Goal: Information Seeking & Learning: Compare options

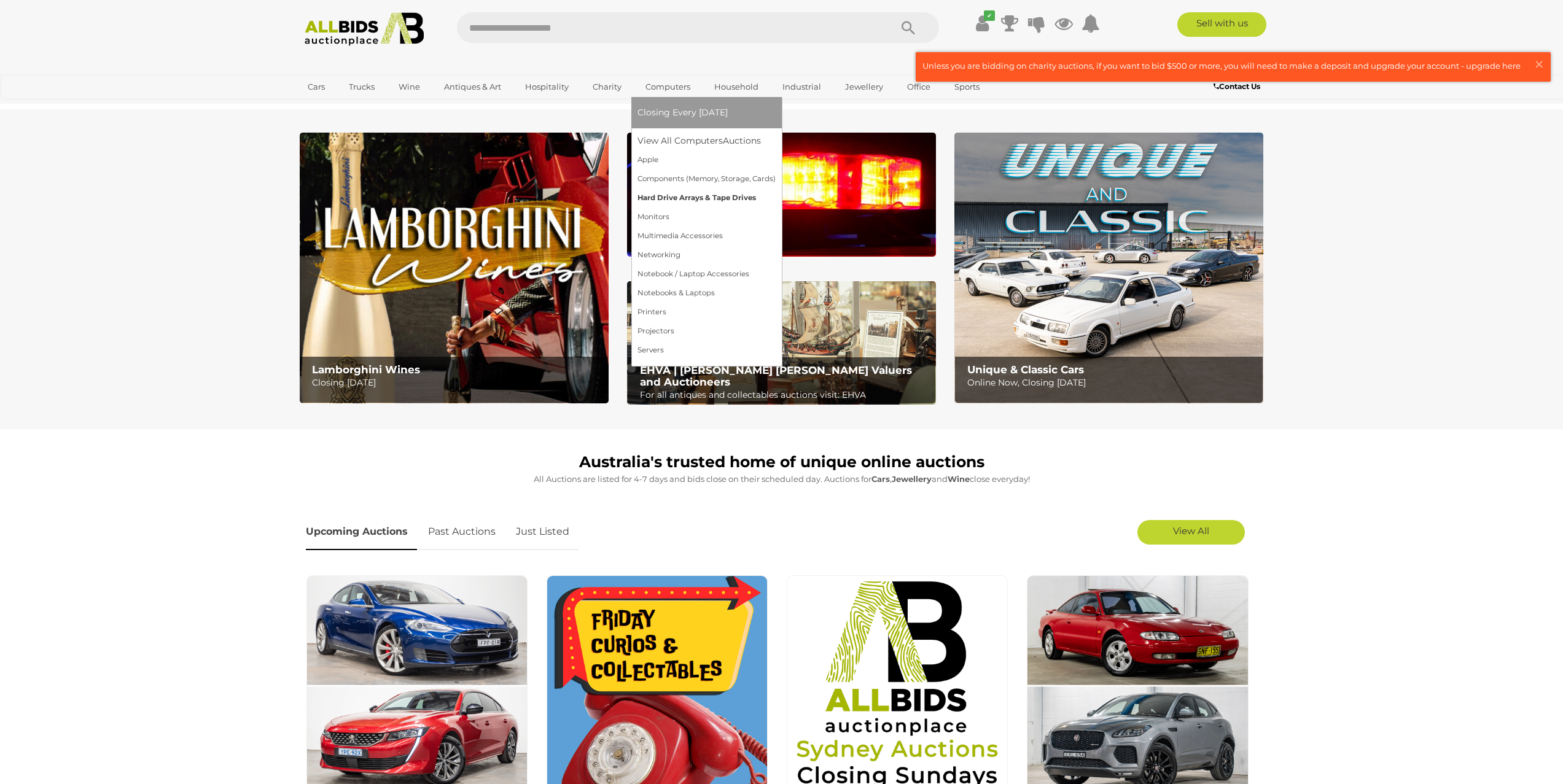
click at [678, 198] on link "Hard Drive Arrays & Tape Drives" at bounding box center [706, 198] width 138 height 19
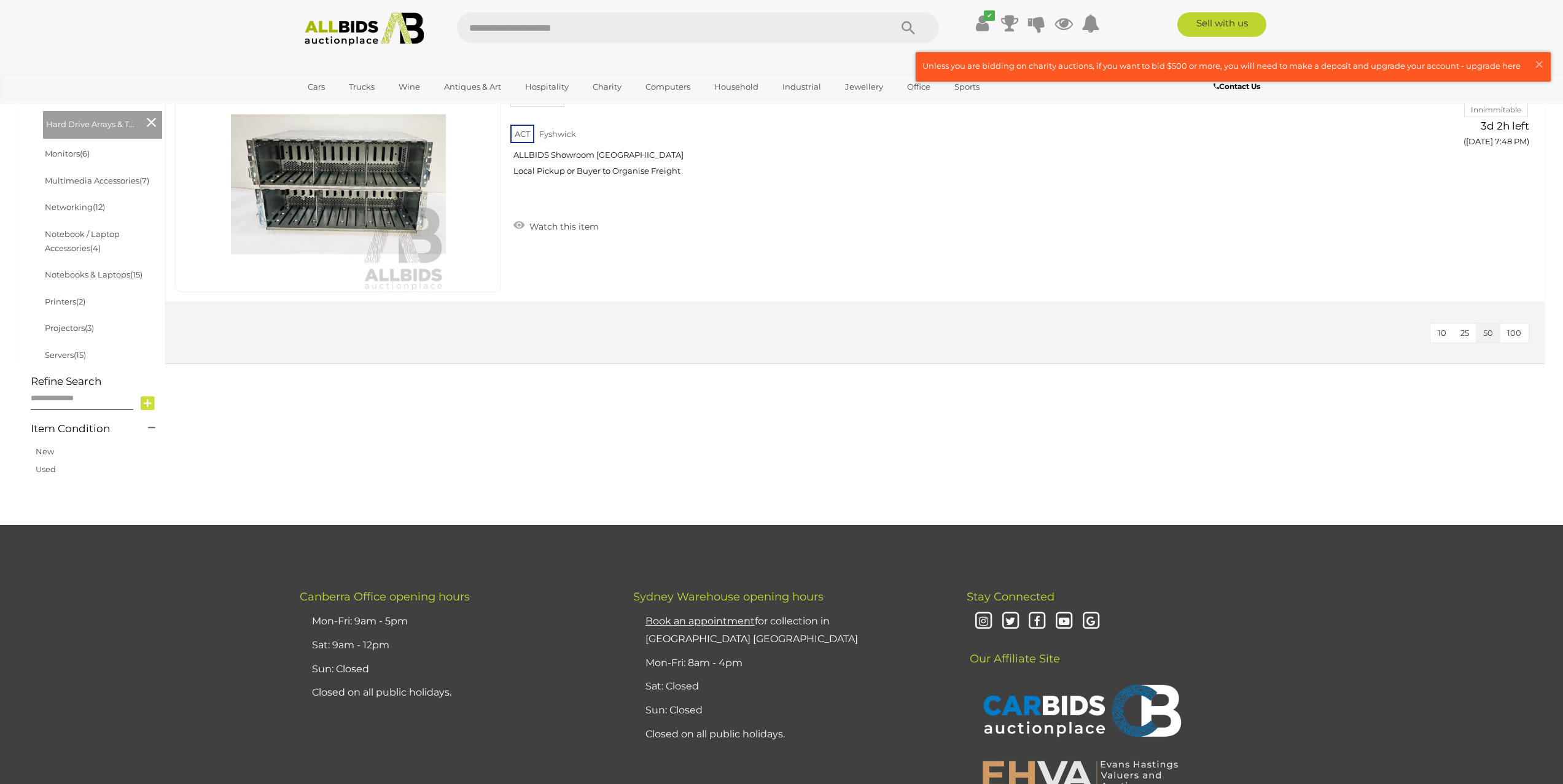
scroll to position [437, 0]
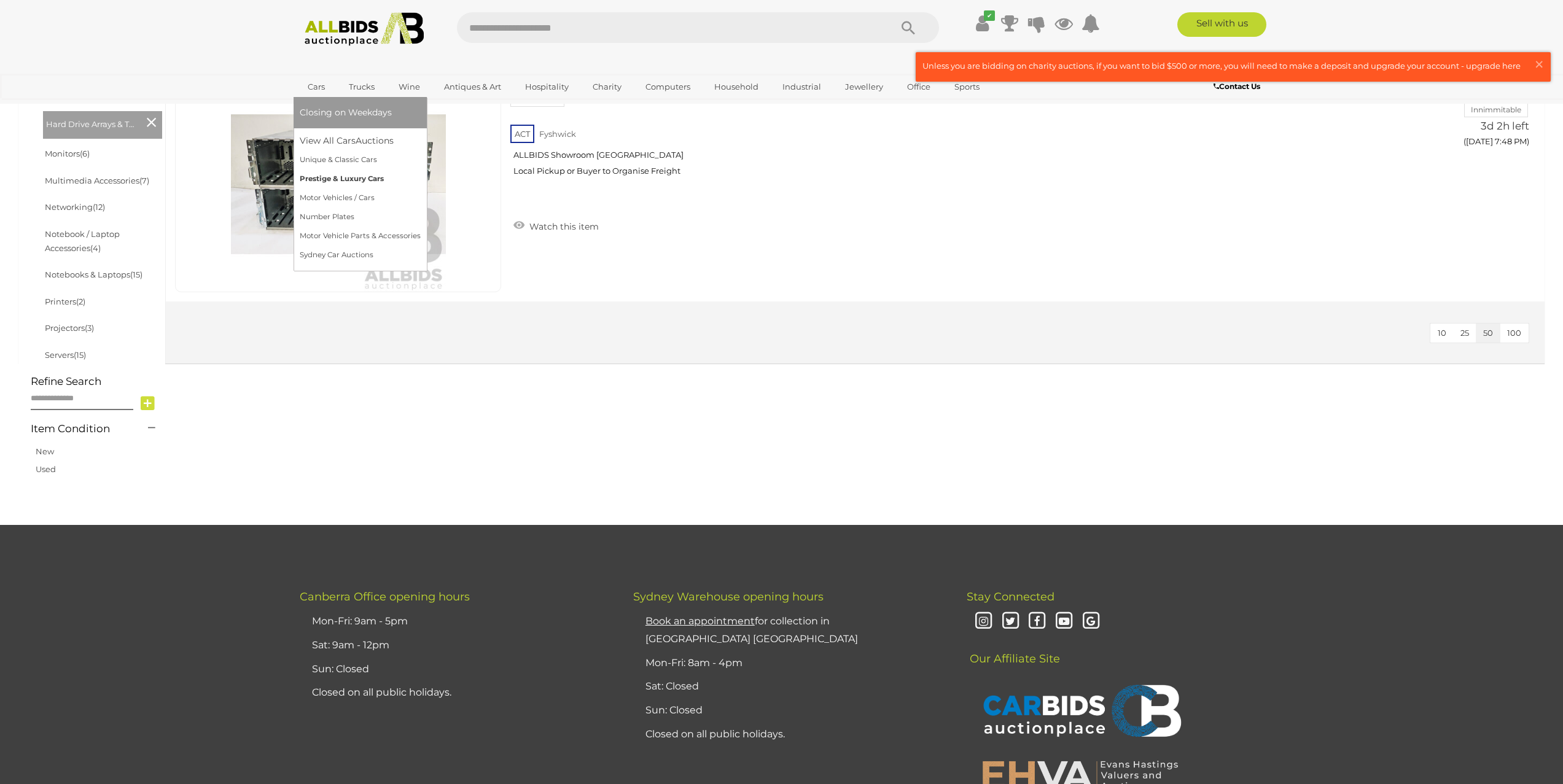
click at [327, 175] on link "Prestige & Luxury Cars" at bounding box center [360, 179] width 121 height 19
click at [333, 156] on link "Unique & Classic Cars" at bounding box center [360, 160] width 121 height 19
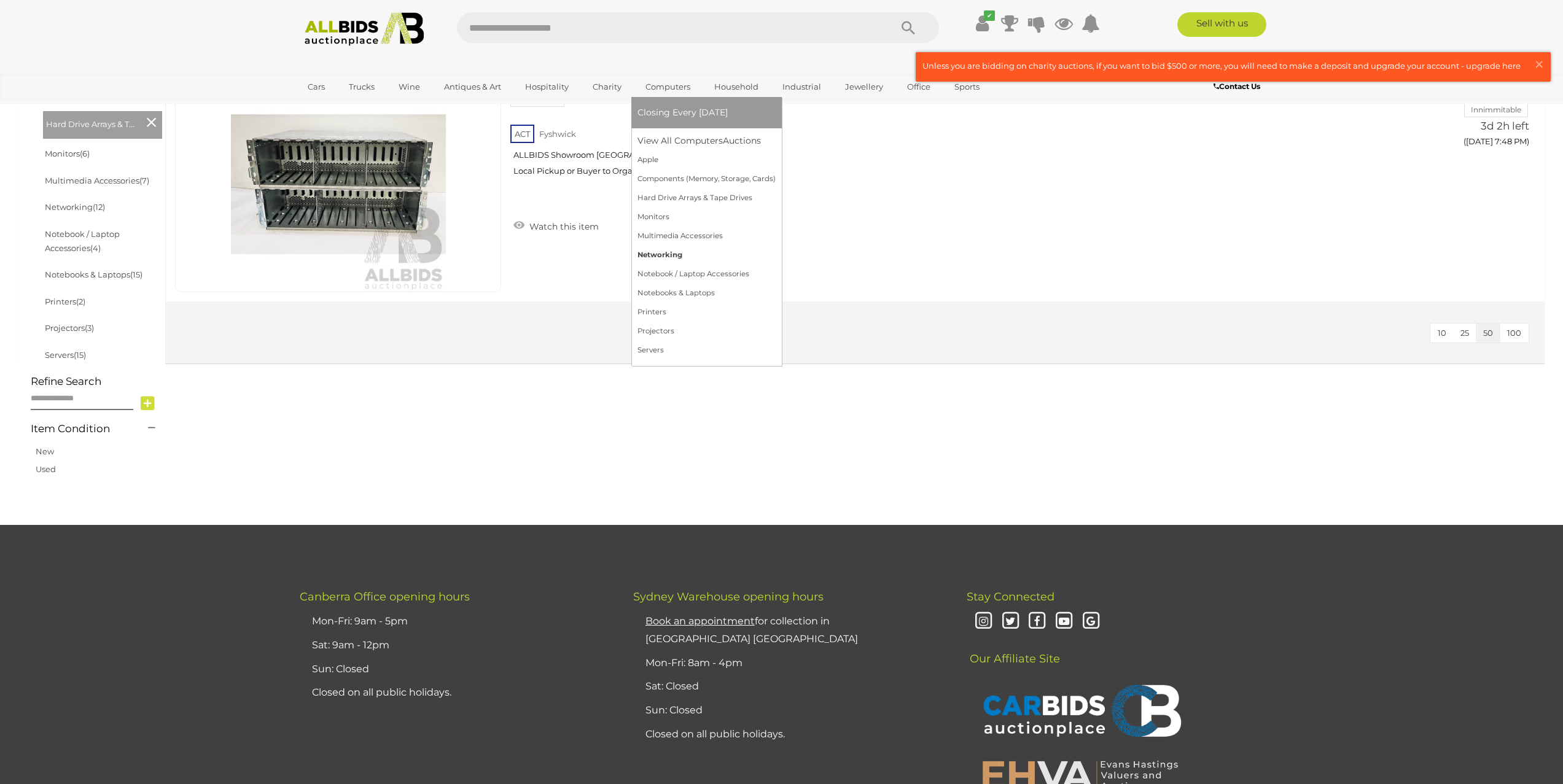
click at [671, 253] on link "Networking" at bounding box center [706, 255] width 138 height 19
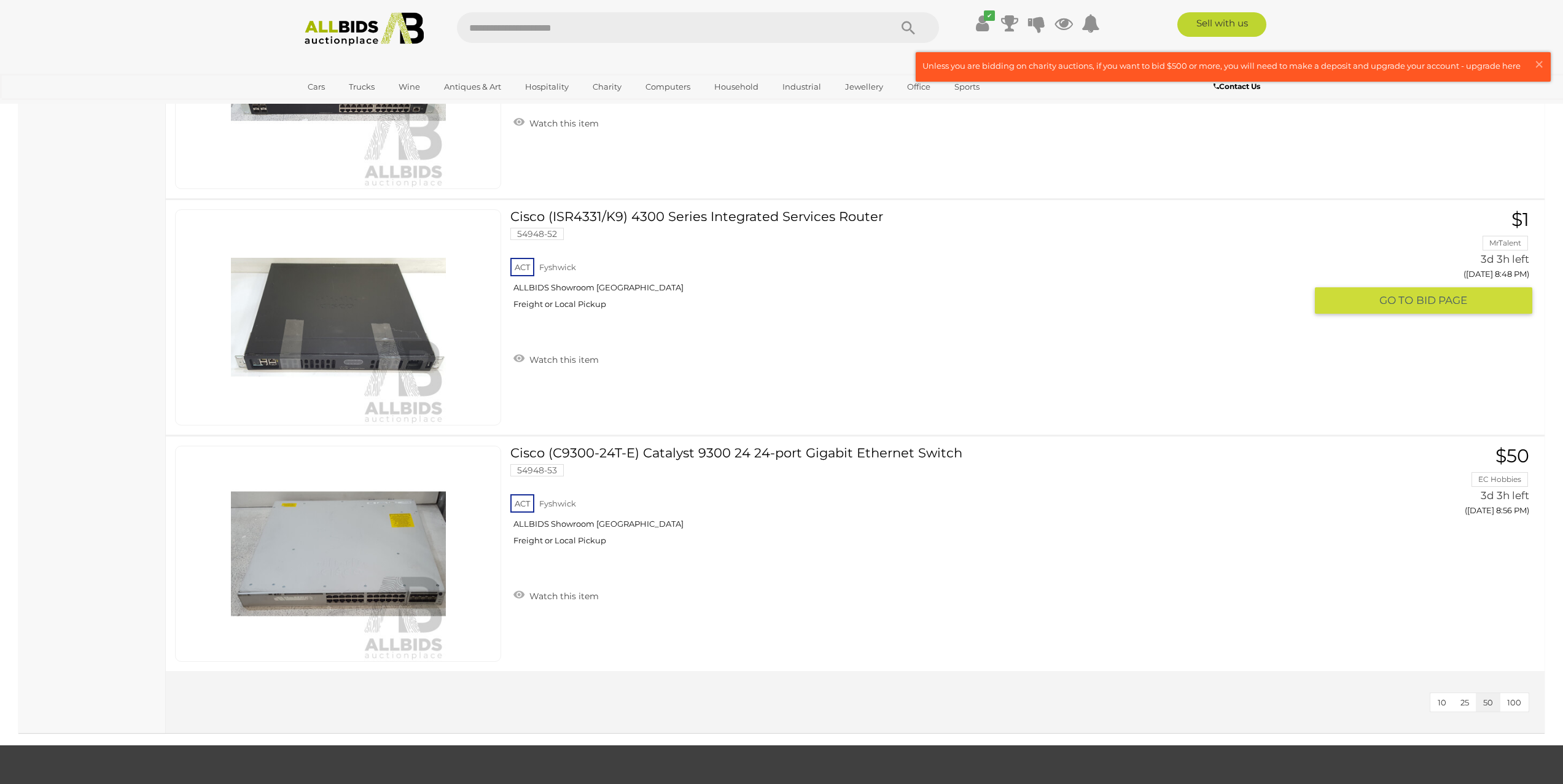
scroll to position [2357, 0]
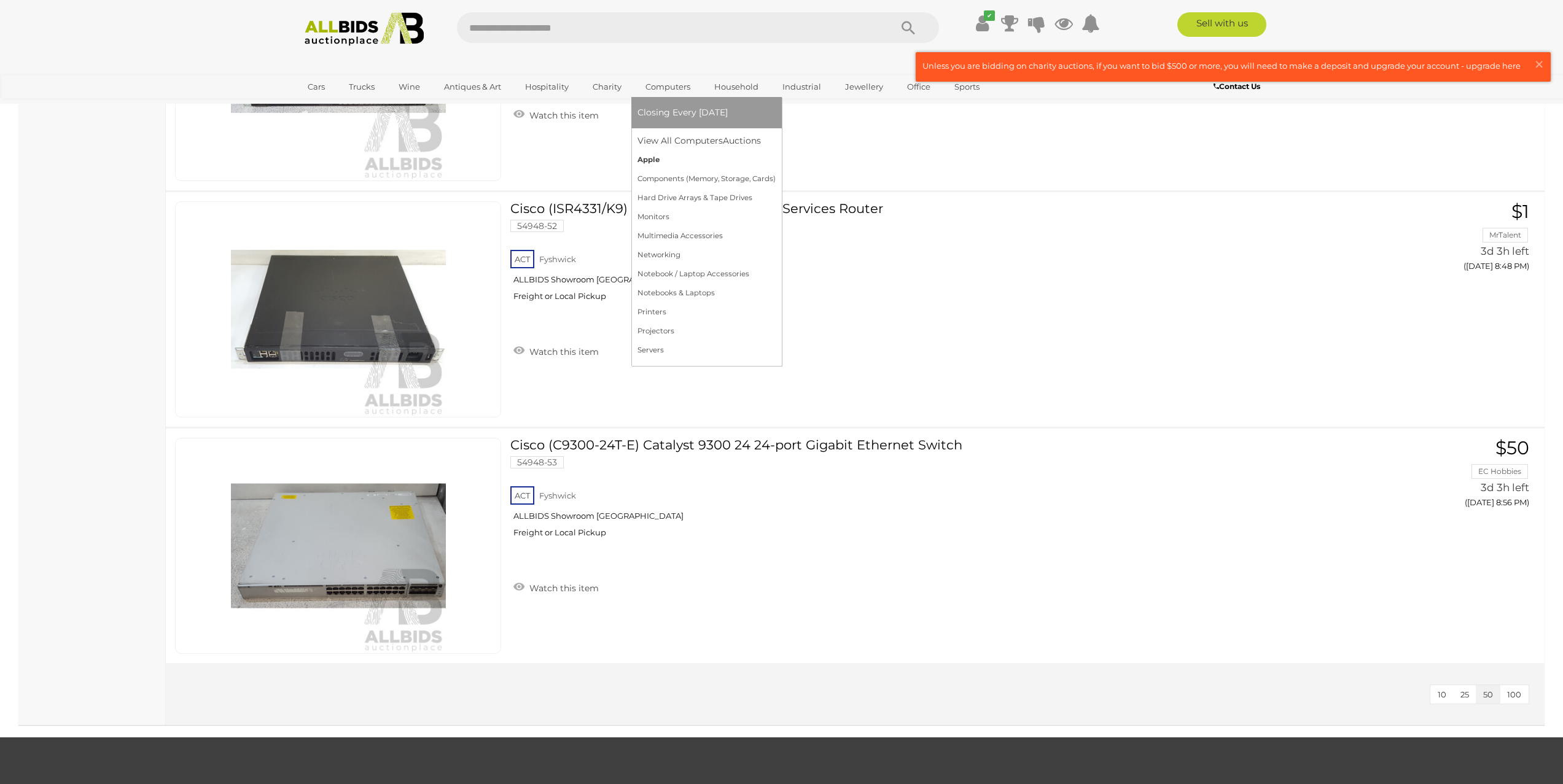
click at [651, 156] on link "Apple" at bounding box center [706, 160] width 138 height 19
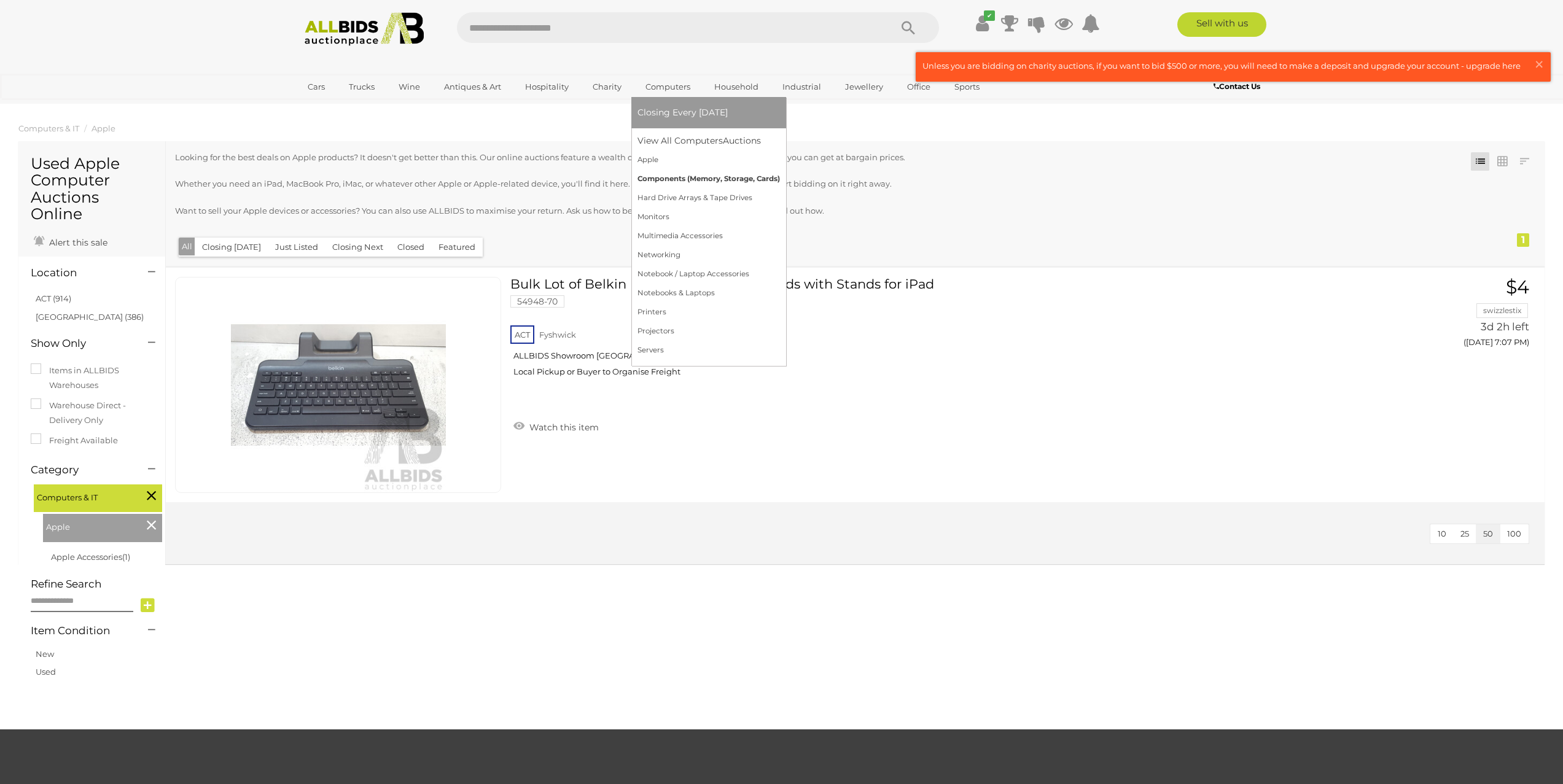
click at [655, 175] on link "Components (Memory, Storage, Cards)" at bounding box center [709, 179] width 143 height 19
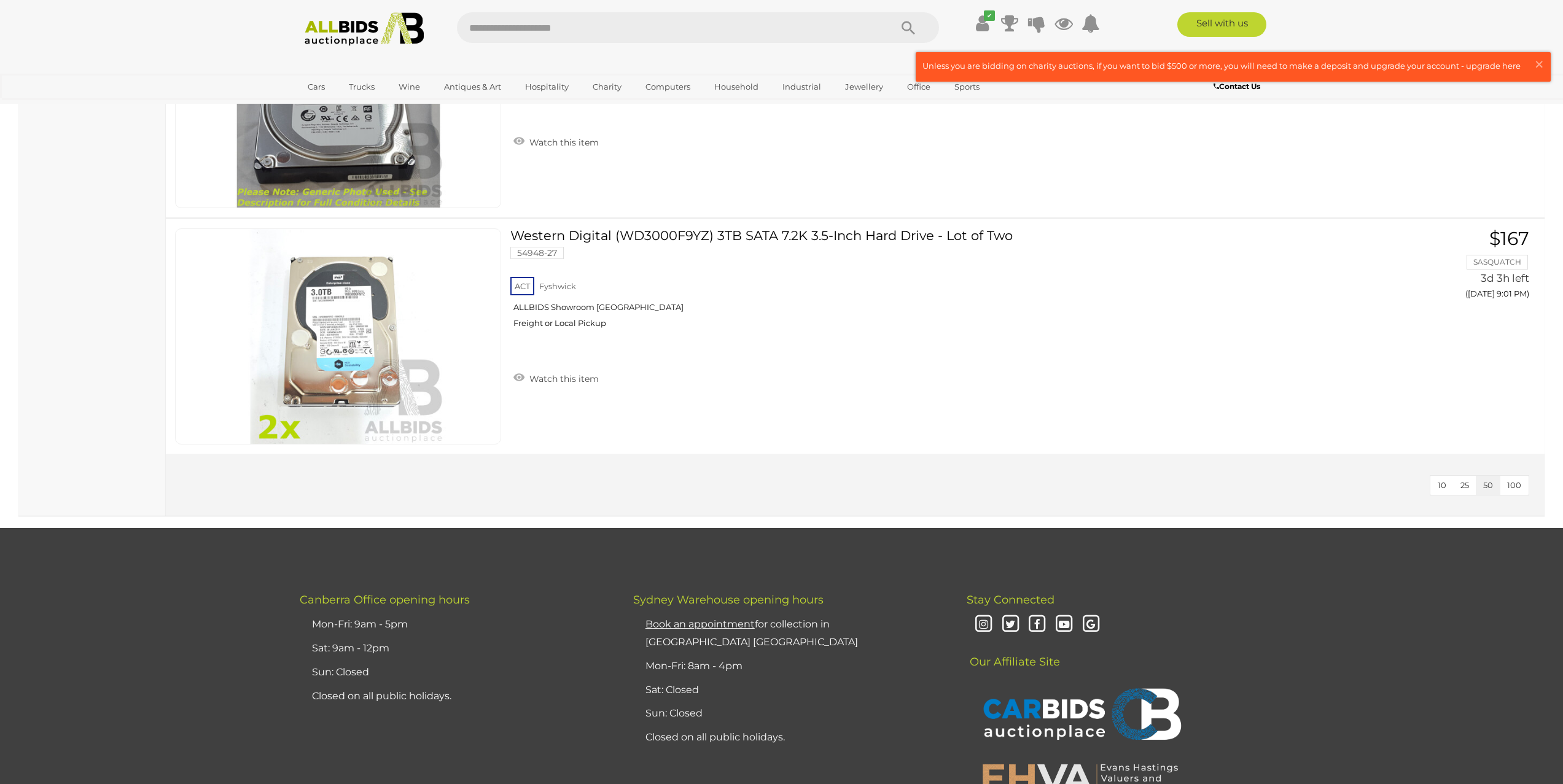
scroll to position [884, 0]
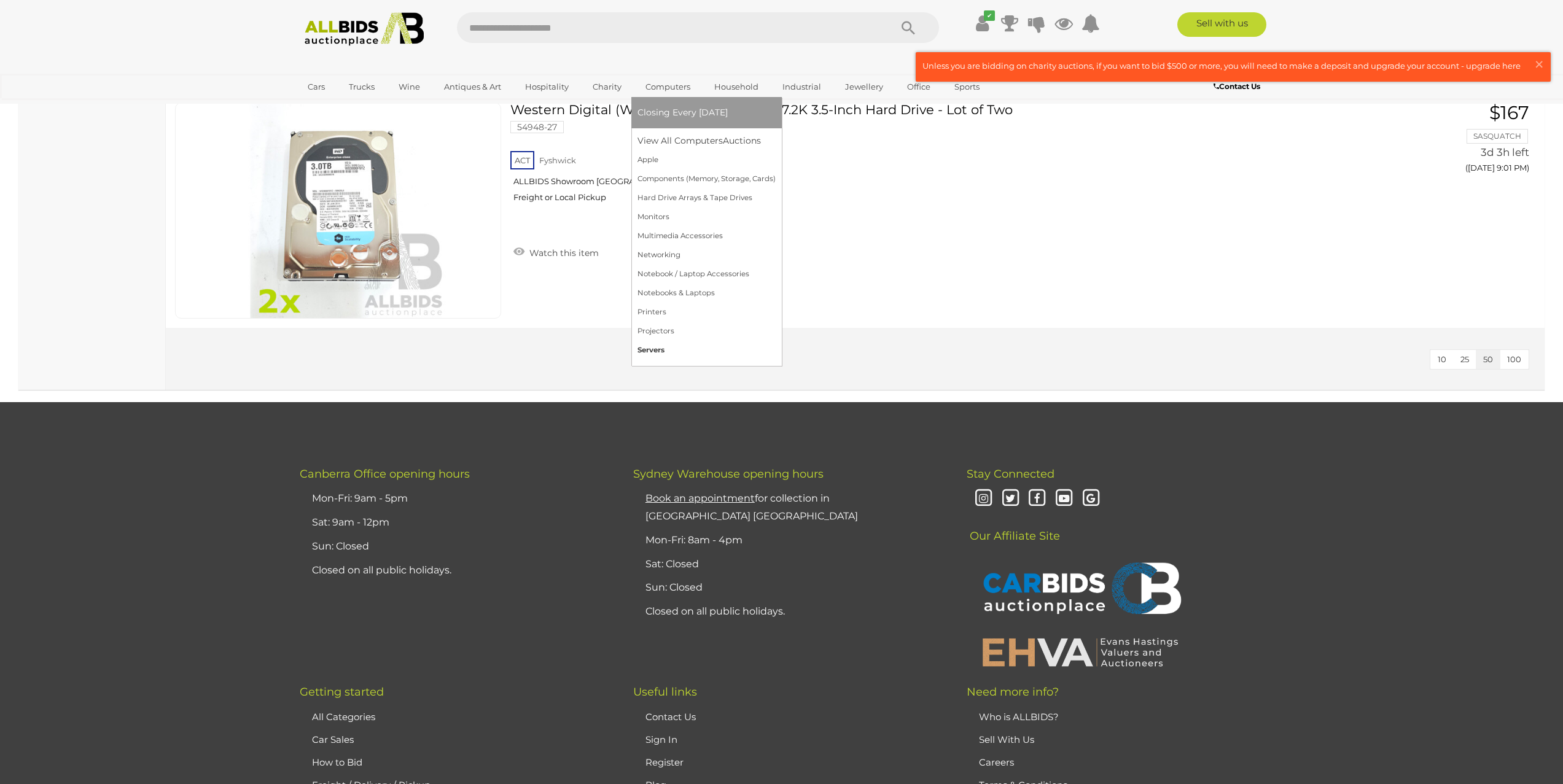
click at [652, 351] on link "Servers" at bounding box center [706, 350] width 138 height 19
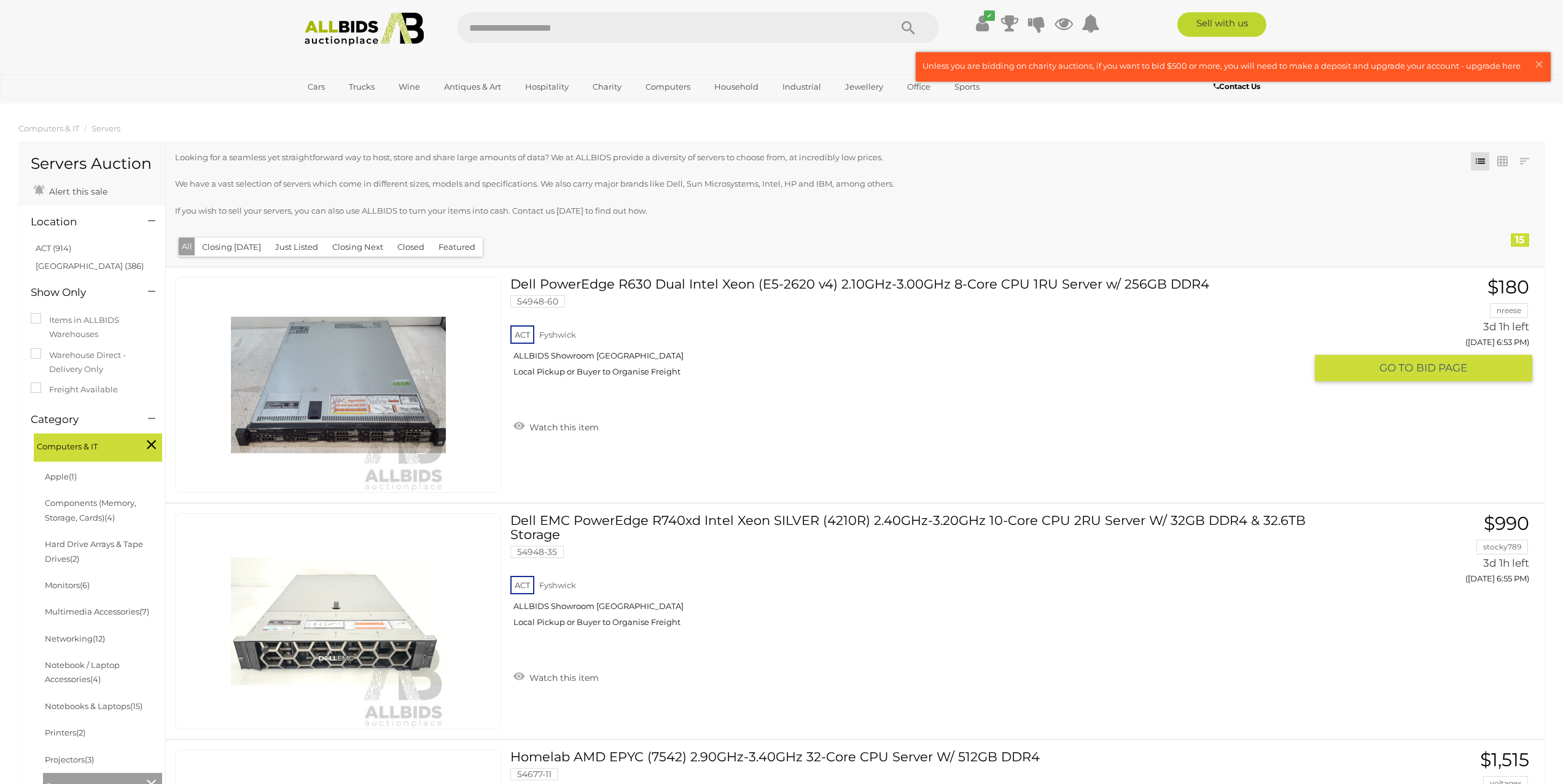
click at [816, 281] on link "Dell PowerEdge R630 Dual Intel Xeon (E5-2620 v4) 2.10GHz-3.00GHz 8-Core CPU 1RU…" at bounding box center [912, 331] width 786 height 109
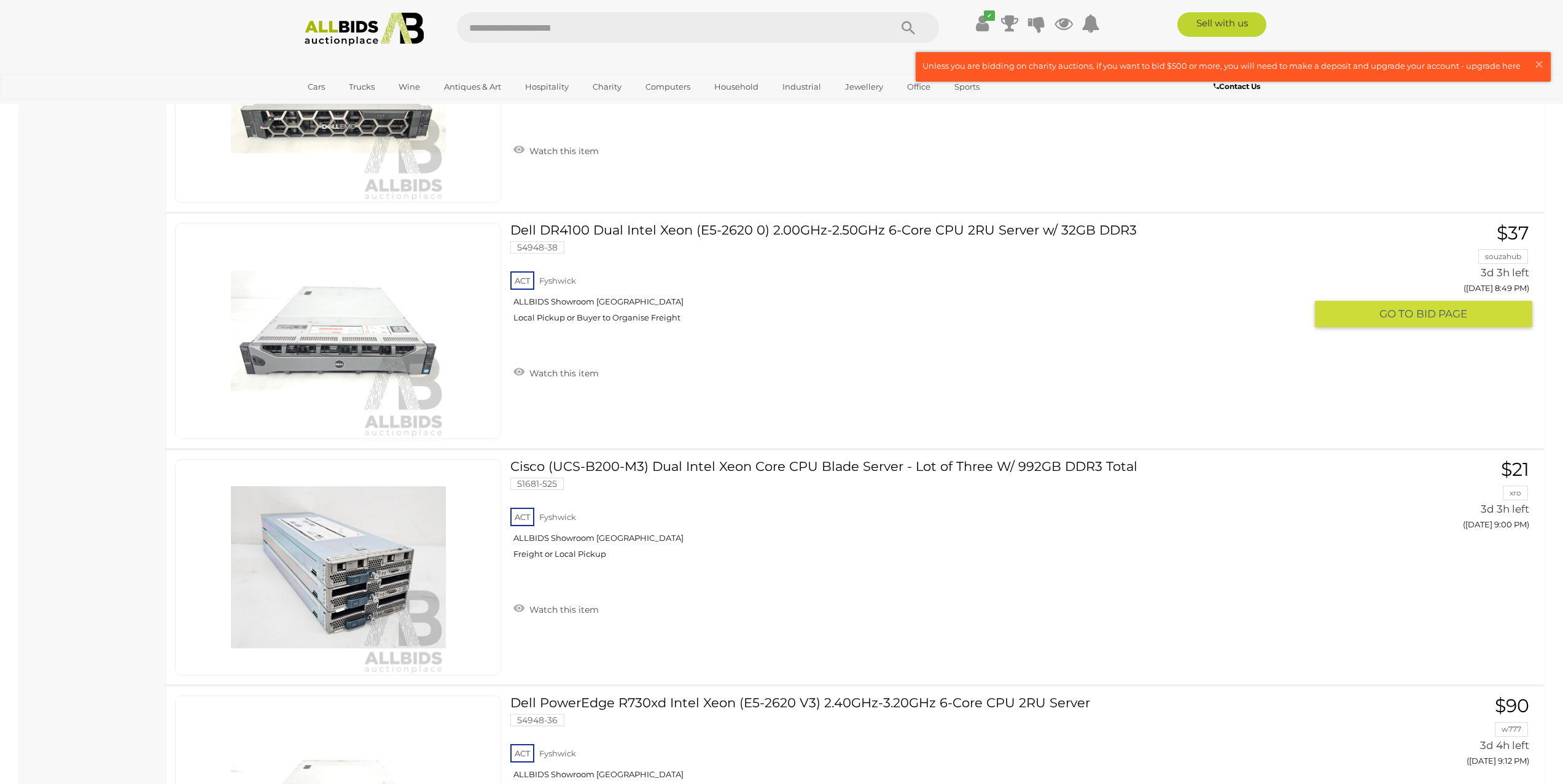
scroll to position [2679, 0]
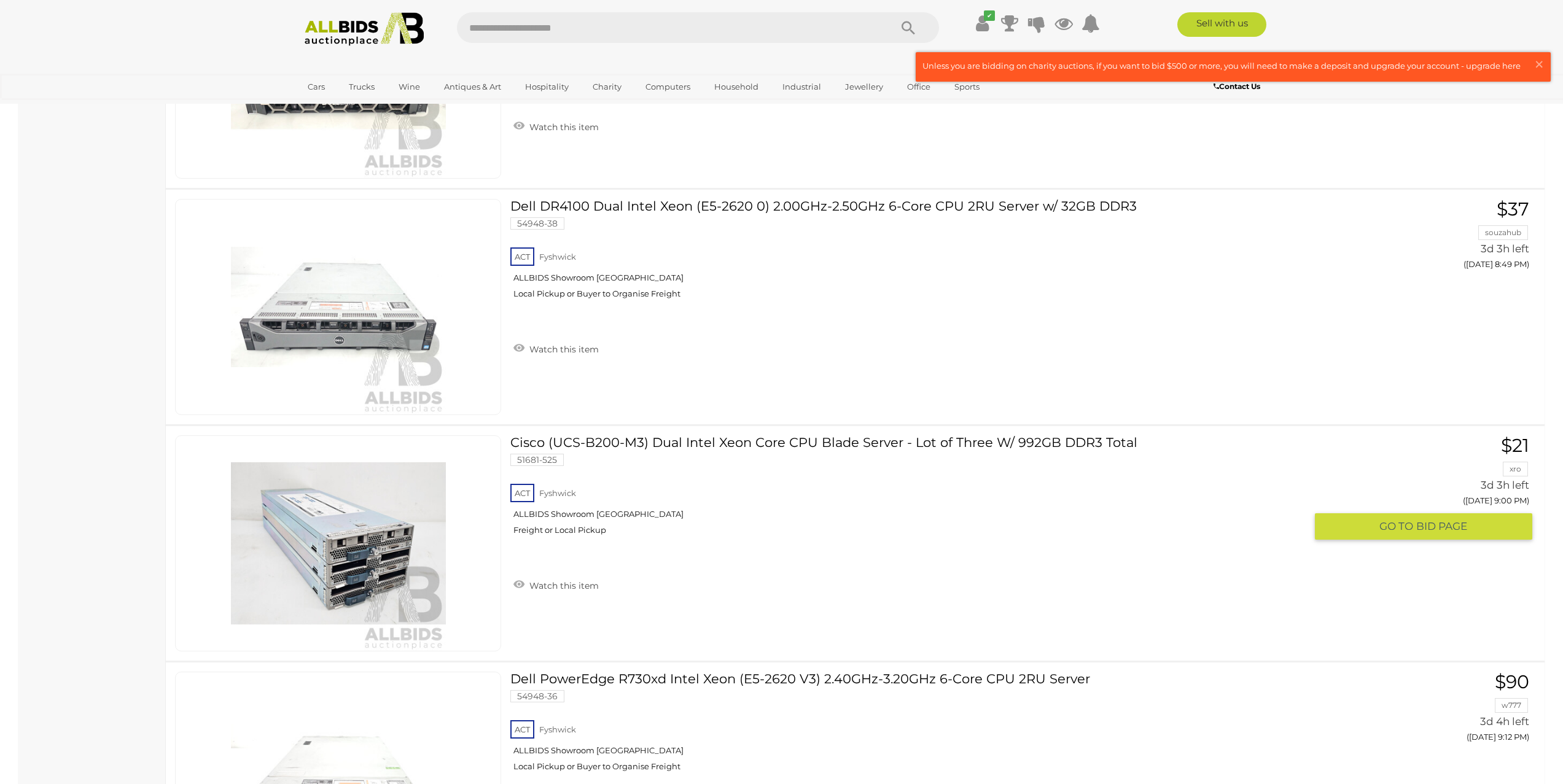
click at [961, 442] on link "Cisco (UCS-B200-M3) Dual Intel Xeon Core CPU Blade Server - Lot of Three W/ 992…" at bounding box center [912, 490] width 786 height 109
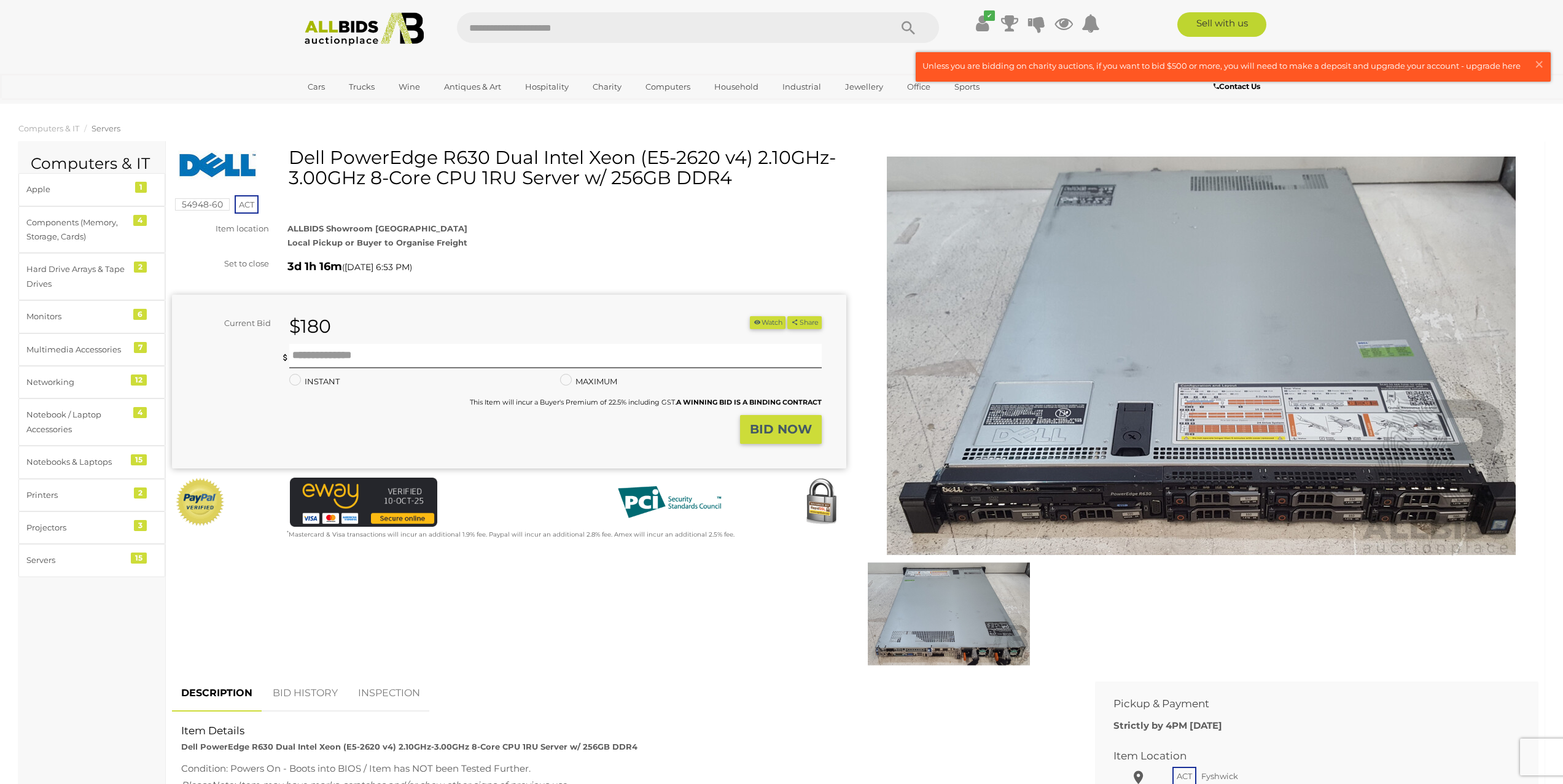
click at [934, 652] on img at bounding box center [948, 614] width 162 height 105
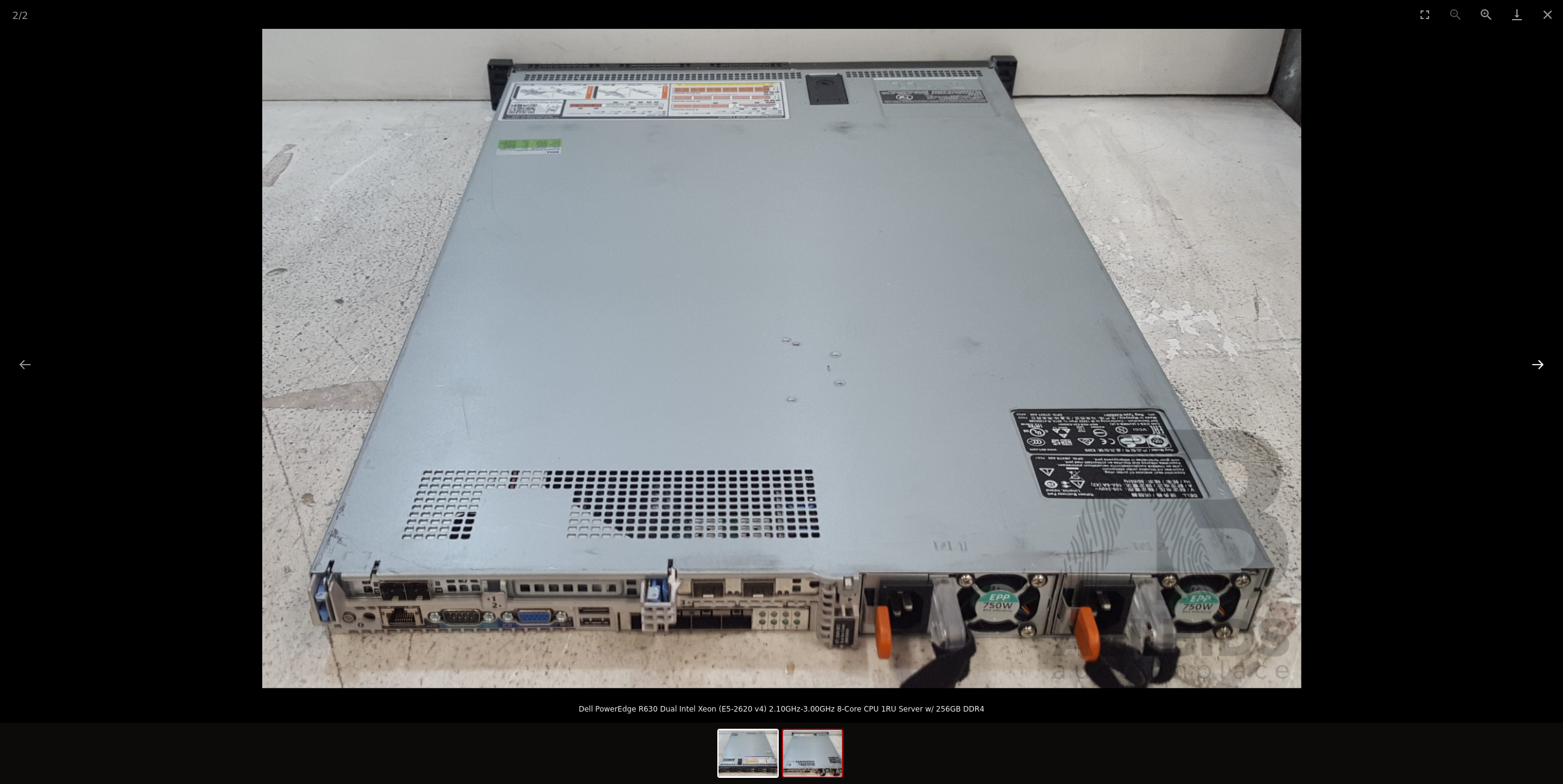
click at [1537, 362] on button "Next slide" at bounding box center [1538, 365] width 26 height 24
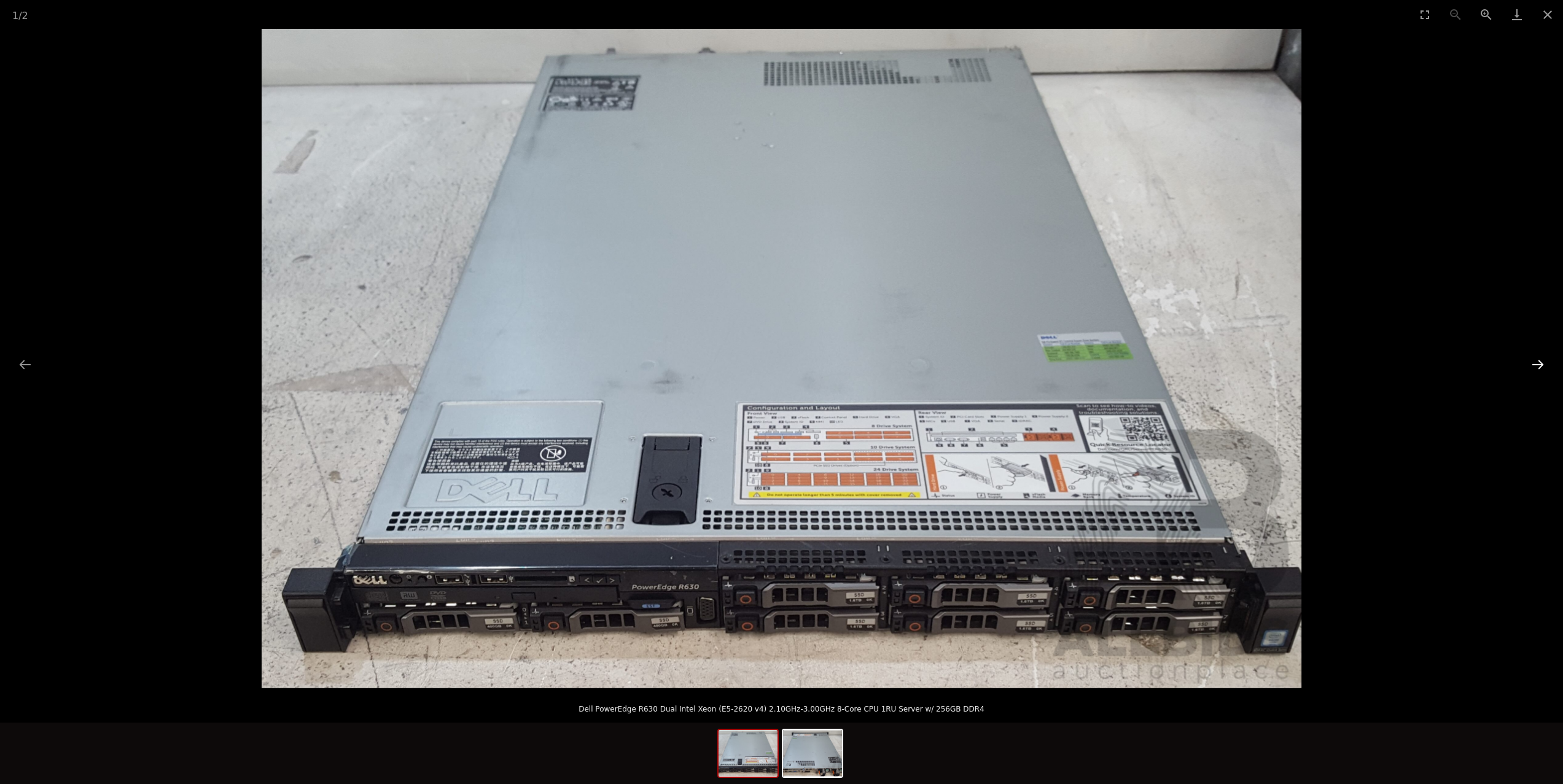
click at [1537, 361] on button "Next slide" at bounding box center [1538, 365] width 26 height 24
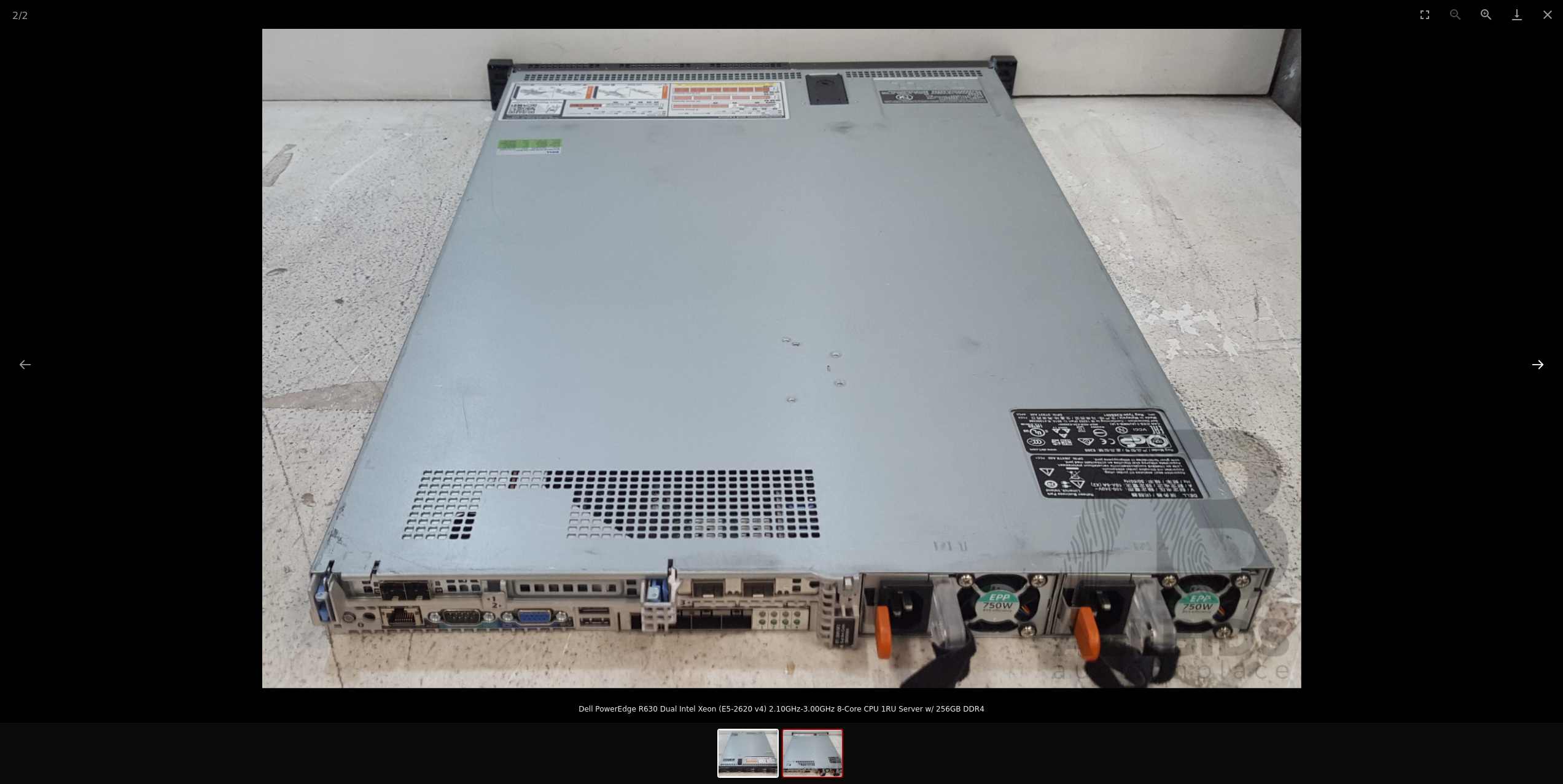
click at [1537, 361] on button "Next slide" at bounding box center [1538, 365] width 26 height 24
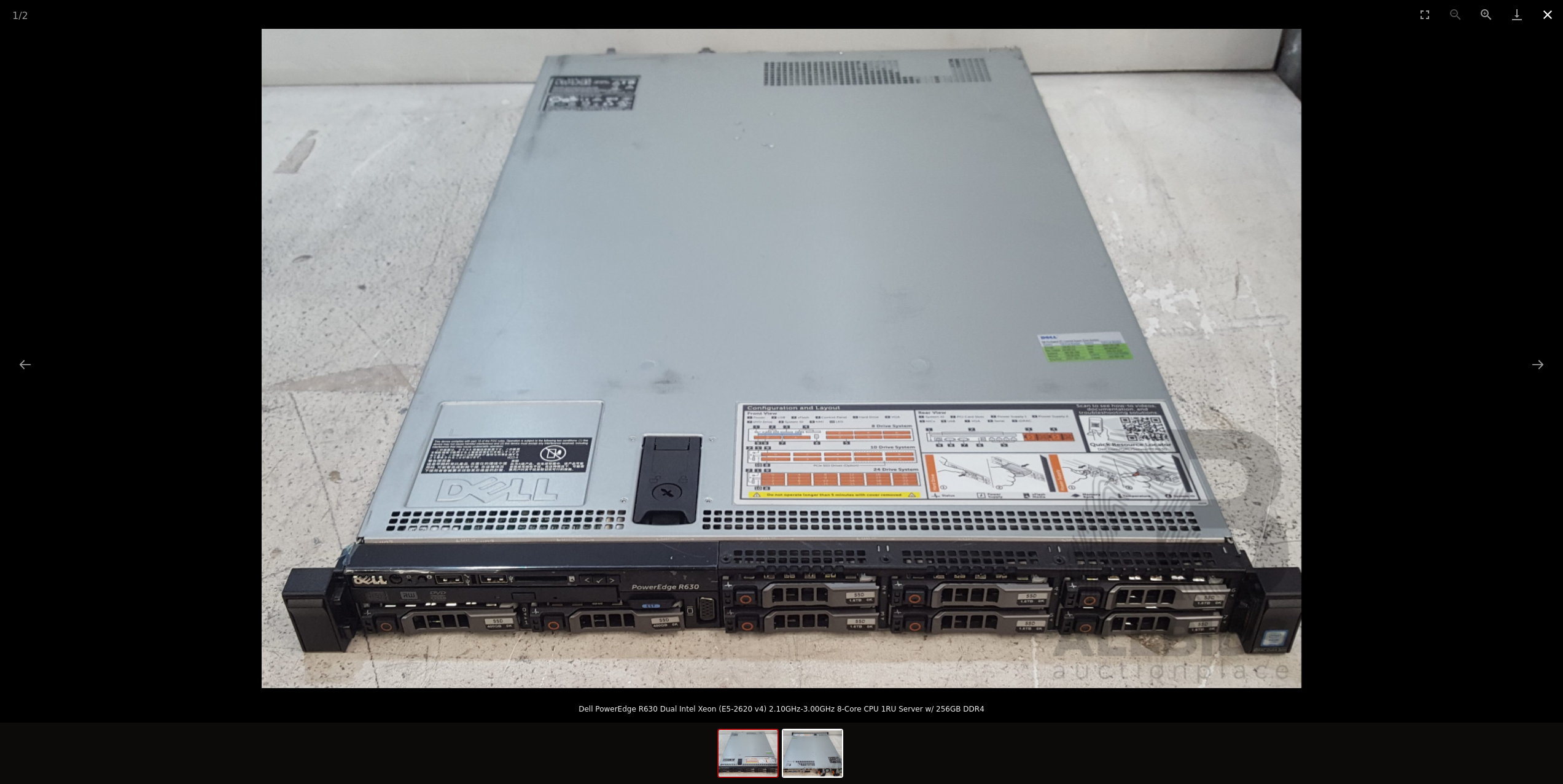
click at [1546, 14] on button "Close gallery" at bounding box center [1547, 14] width 31 height 29
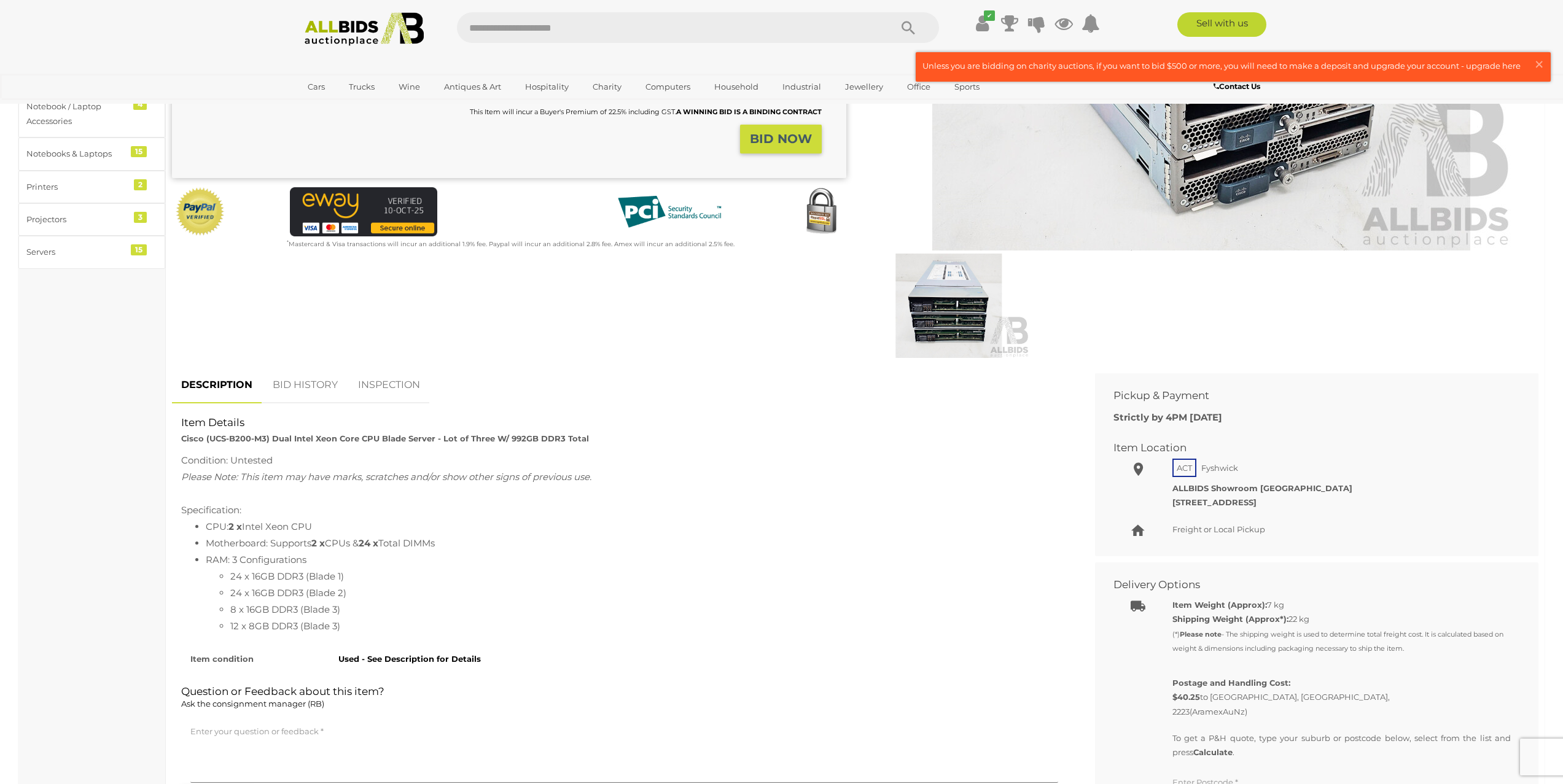
scroll to position [325, 0]
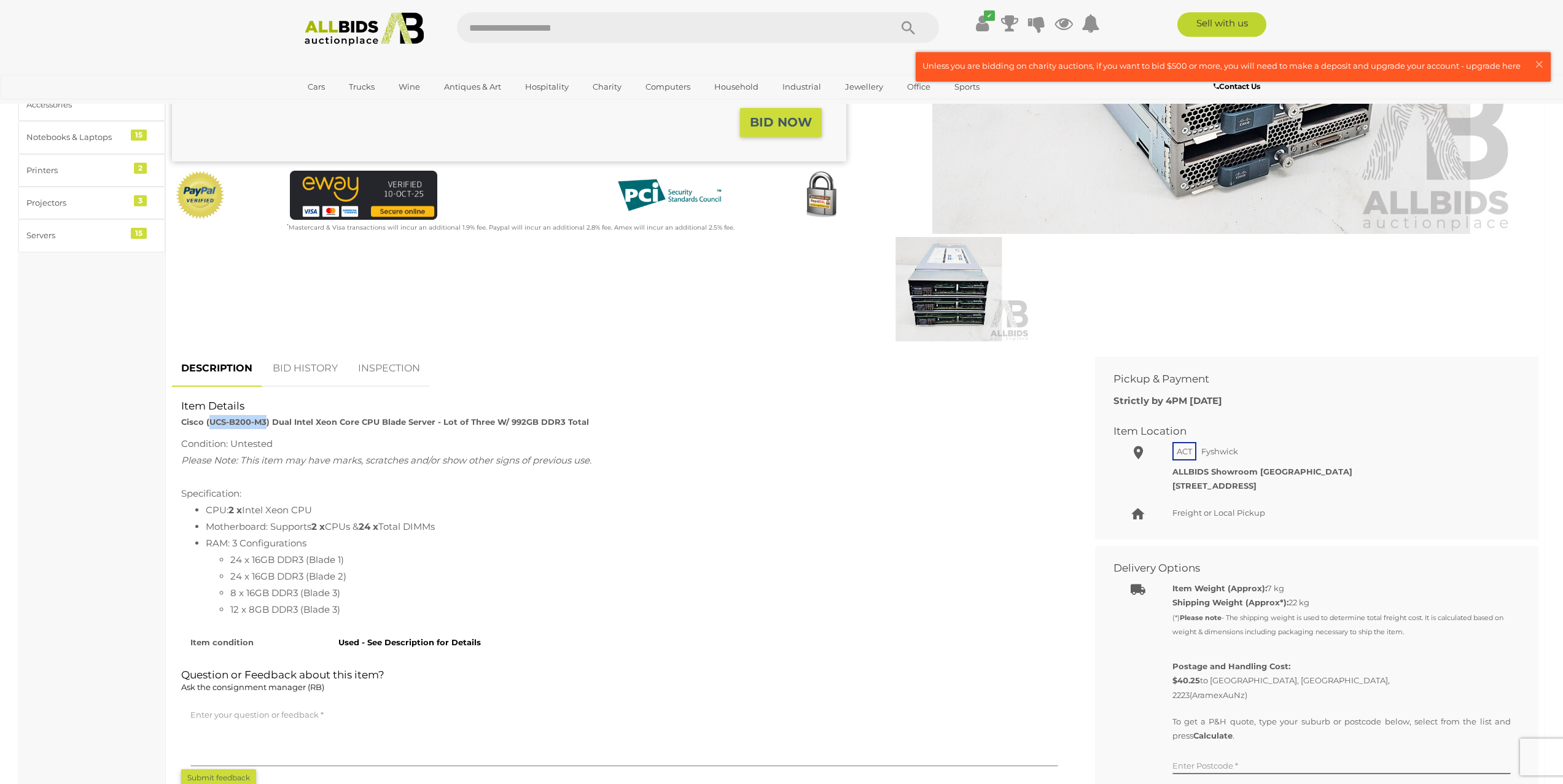
drag, startPoint x: 211, startPoint y: 420, endPoint x: 266, endPoint y: 423, distance: 55.1
click at [266, 423] on strong "Cisco (UCS-B200-M3) Dual Intel Xeon Core CPU Blade Server - Lot of Three W/ 992…" at bounding box center [385, 421] width 407 height 10
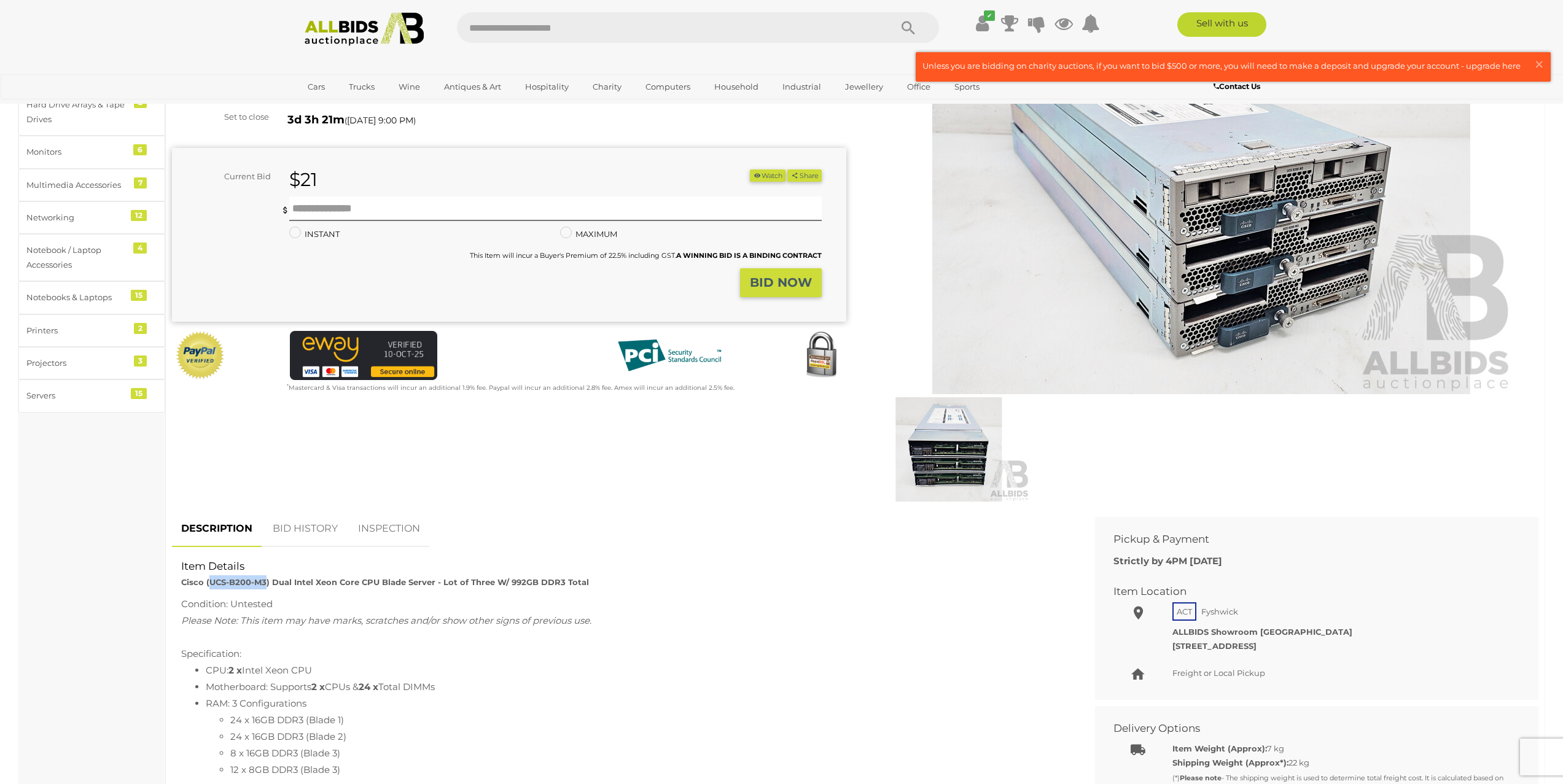
scroll to position [0, 0]
